Goal: Task Accomplishment & Management: Manage account settings

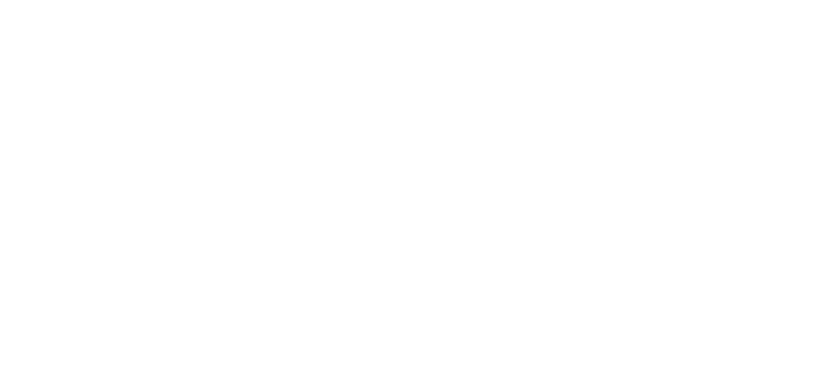
select select "*"
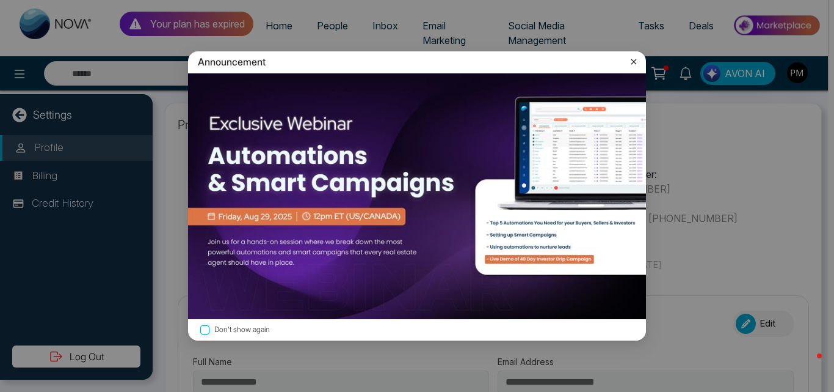
click at [631, 62] on icon at bounding box center [634, 62] width 12 height 12
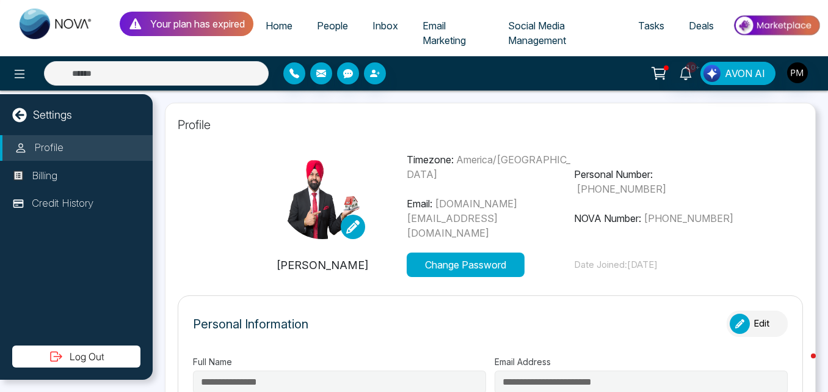
type input "**********"
click at [68, 114] on p "Settings" at bounding box center [52, 114] width 39 height 16
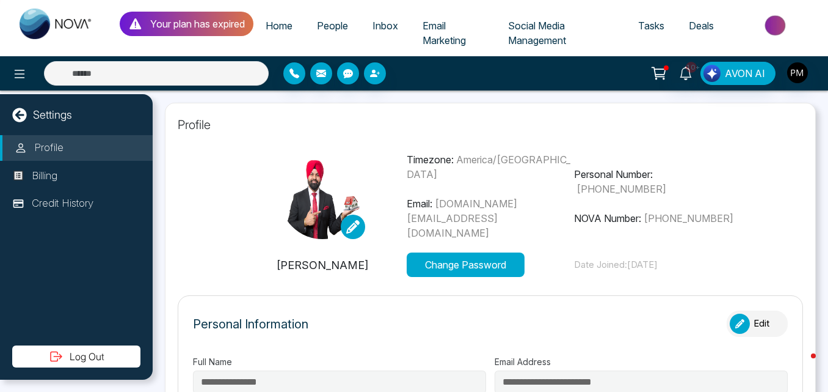
click at [525, 29] on span "Social Media Management" at bounding box center [537, 33] width 58 height 27
click at [549, 33] on link "Social Media Management" at bounding box center [561, 33] width 130 height 38
